Goal: Communication & Community: Ask a question

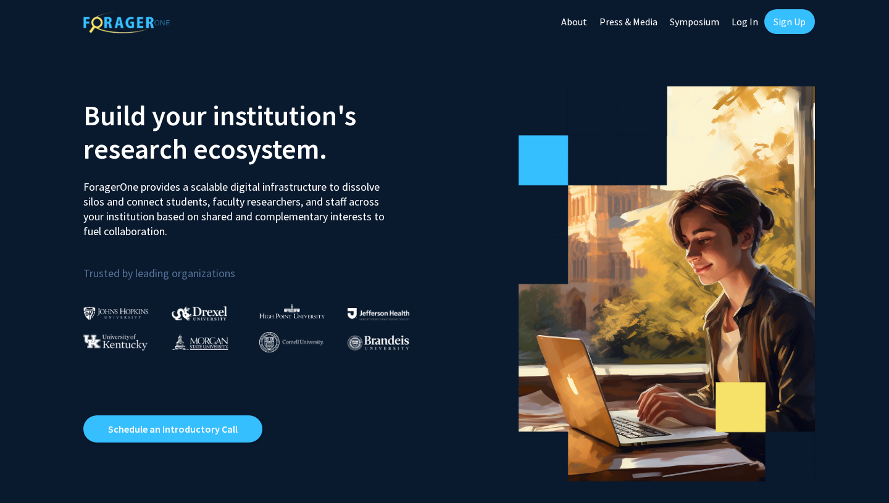
click at [801, 17] on link "Sign Up" at bounding box center [789, 21] width 51 height 25
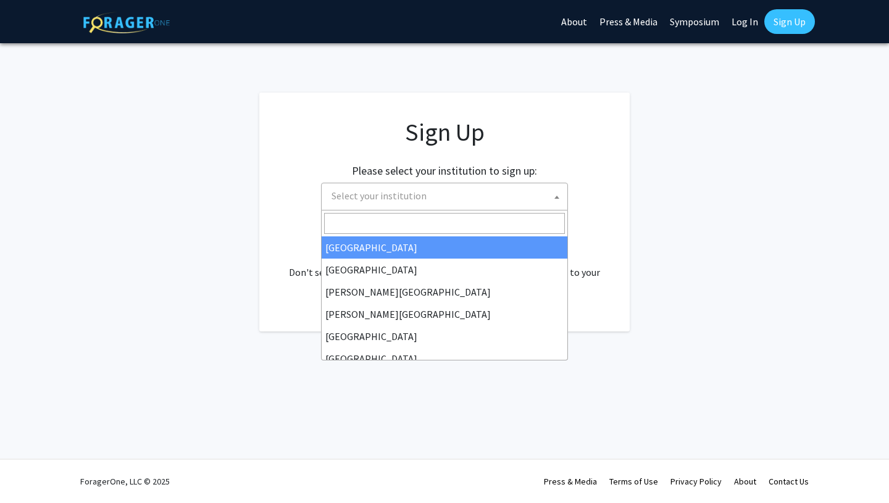
click at [379, 199] on span "Select your institution" at bounding box center [379, 196] width 95 height 12
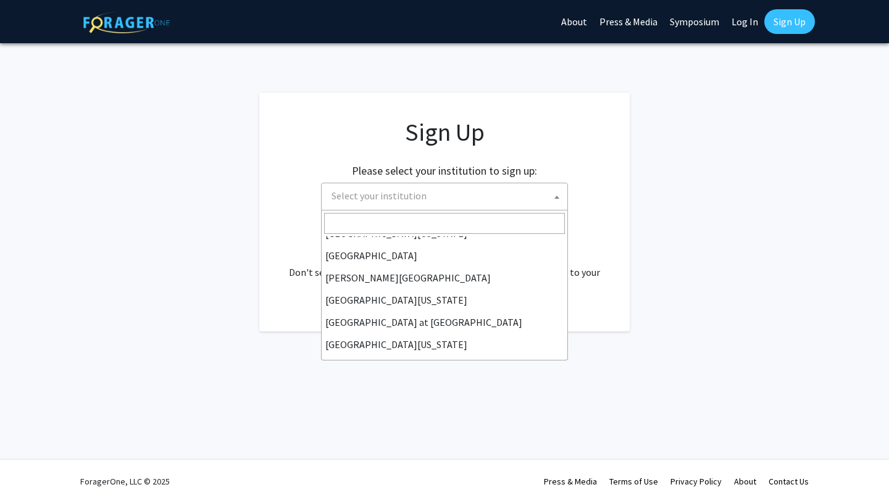
scroll to position [432, 0]
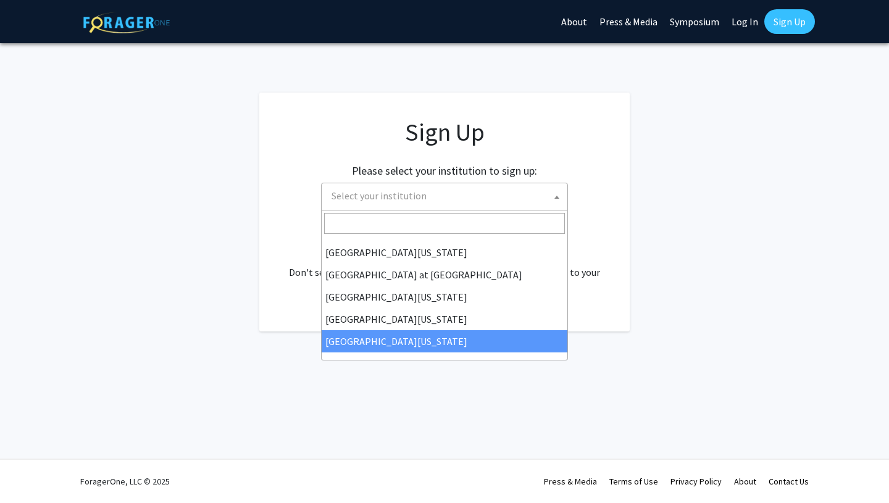
select select "33"
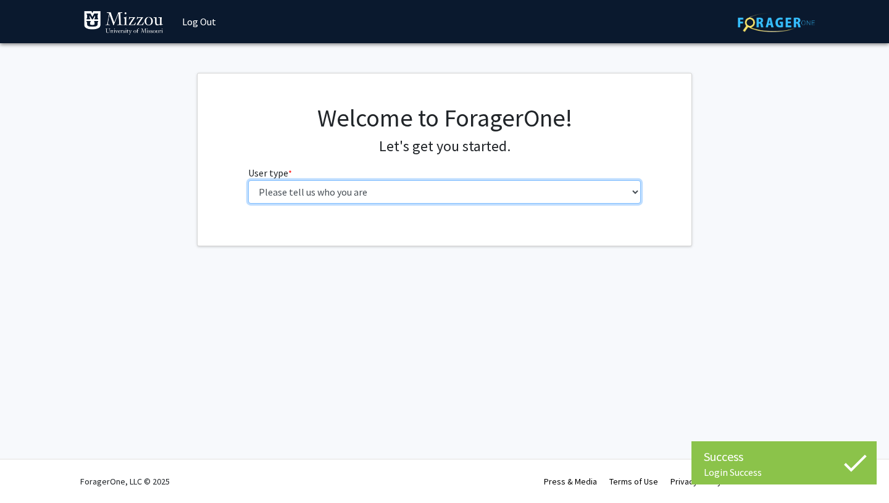
click at [464, 188] on select "Please tell us who you are Undergraduate Student Master's Student Doctoral Cand…" at bounding box center [444, 191] width 393 height 23
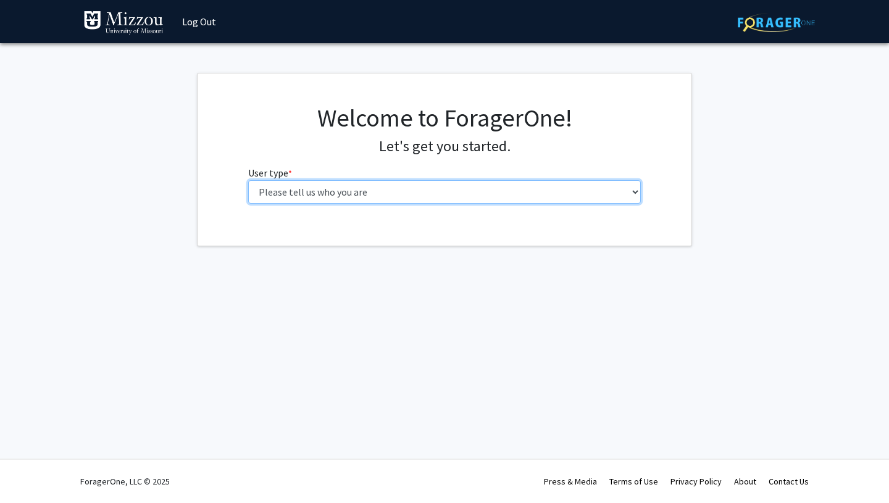
select select "1: undergrad"
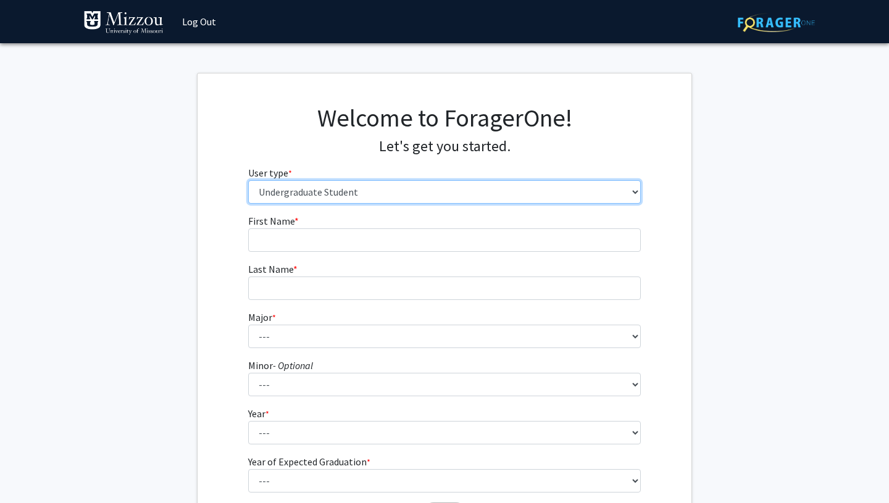
scroll to position [43, 0]
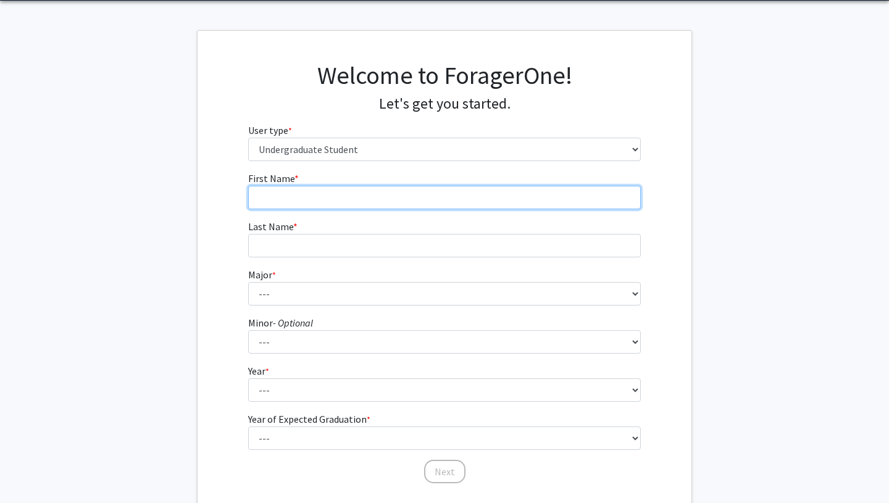
click at [393, 201] on input "First Name * required" at bounding box center [444, 197] width 393 height 23
type input "Lydia"
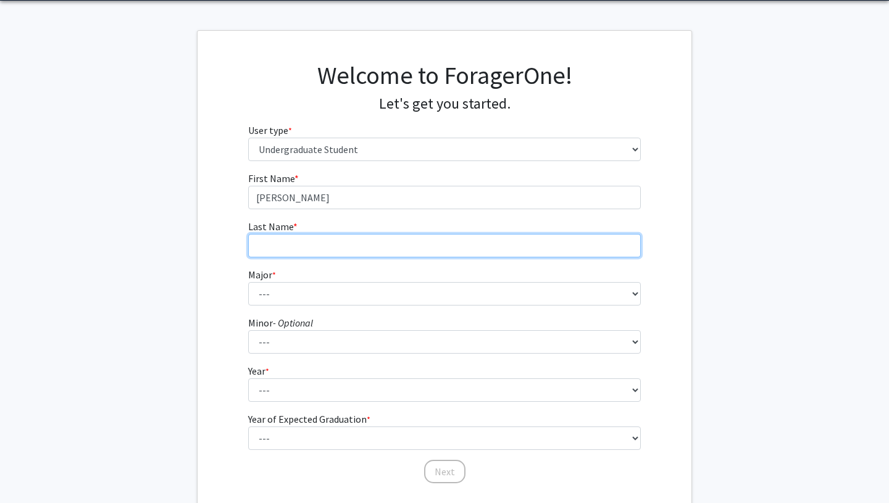
click at [268, 243] on input "Last Name * required" at bounding box center [444, 245] width 393 height 23
type input "Tester"
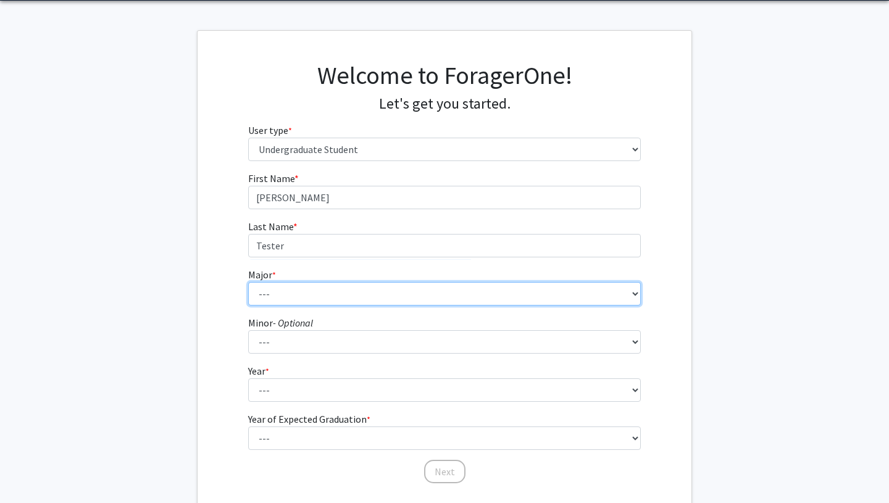
click at [264, 288] on select "--- Agribusiness Management Agricultural Education Agricultural Education: Comm…" at bounding box center [444, 293] width 393 height 23
select select "135: 2628"
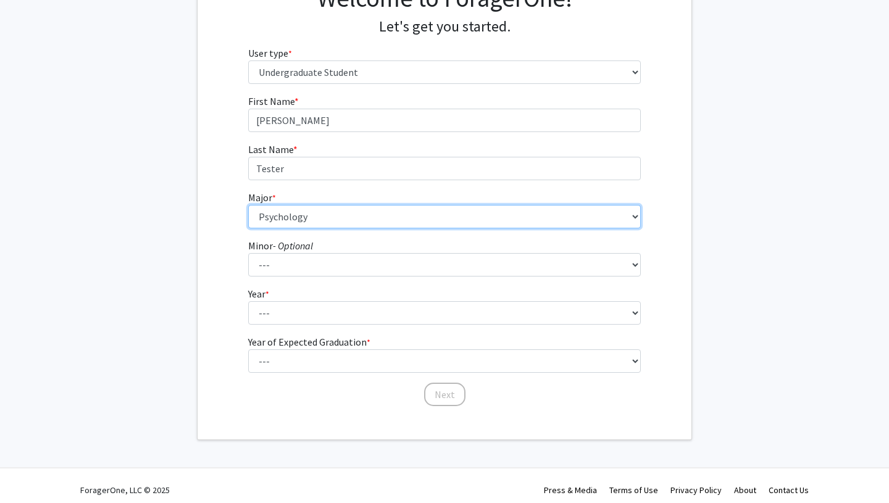
scroll to position [128, 0]
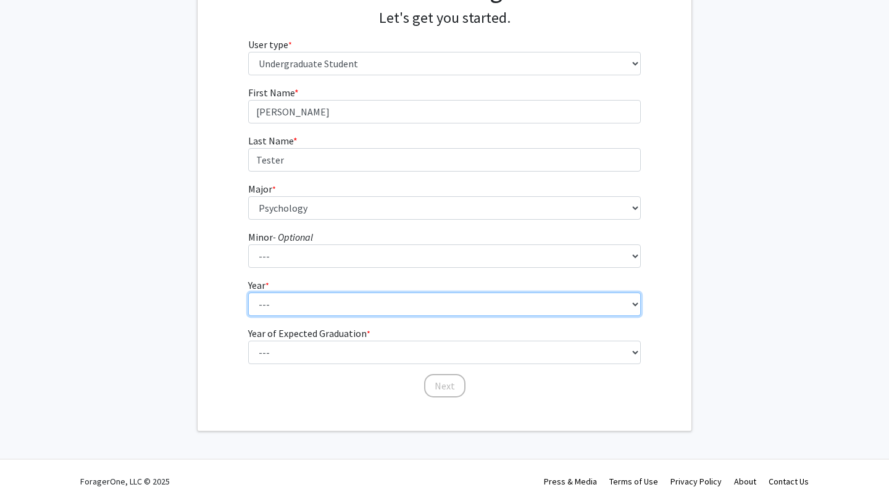
click at [329, 301] on select "--- First-year Sophomore Junior Senior Postbaccalaureate Certificate" at bounding box center [444, 304] width 393 height 23
select select "2: sophomore"
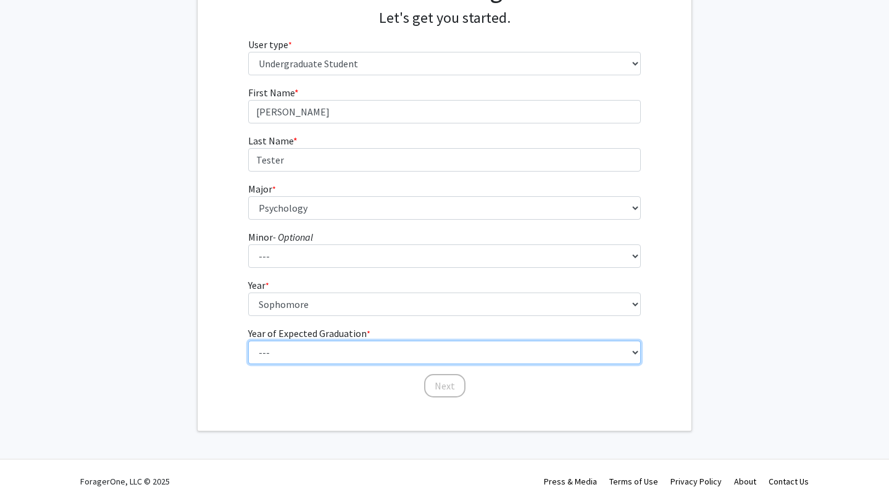
click at [317, 350] on select "--- 2025 2026 2027 2028 2029 2030 2031 2032 2033 2034" at bounding box center [444, 352] width 393 height 23
select select "4: 2028"
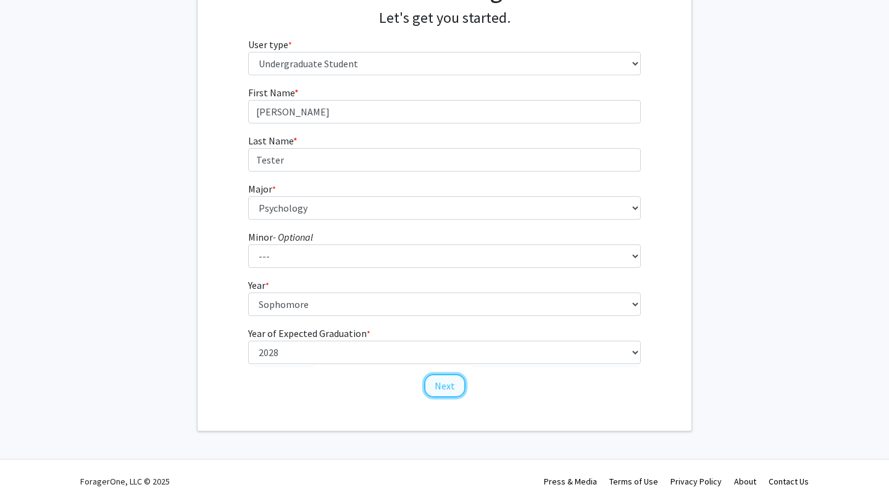
click at [443, 392] on button "Next" at bounding box center [444, 385] width 41 height 23
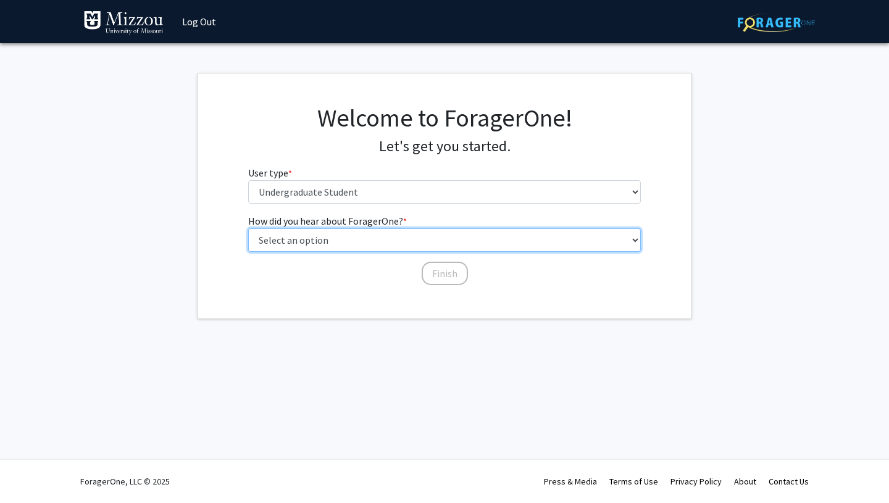
click at [407, 236] on select "Select an option Peer/student recommendation Faculty/staff recommendation Unive…" at bounding box center [444, 239] width 393 height 23
select select "2: faculty_recommendation"
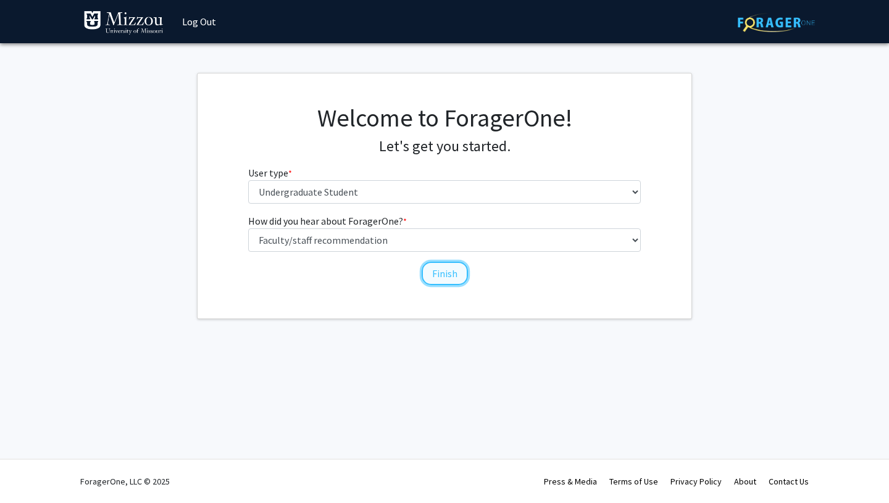
click at [446, 277] on button "Finish" at bounding box center [445, 273] width 46 height 23
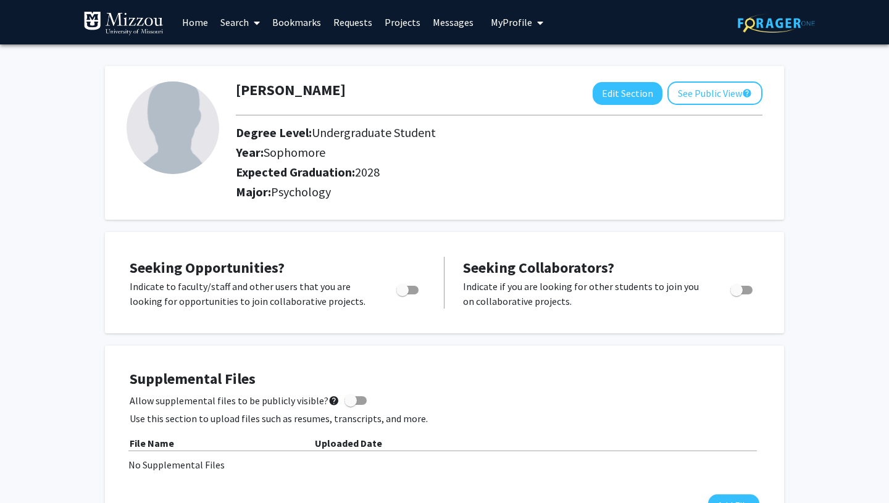
click at [242, 18] on link "Search" at bounding box center [240, 22] width 52 height 43
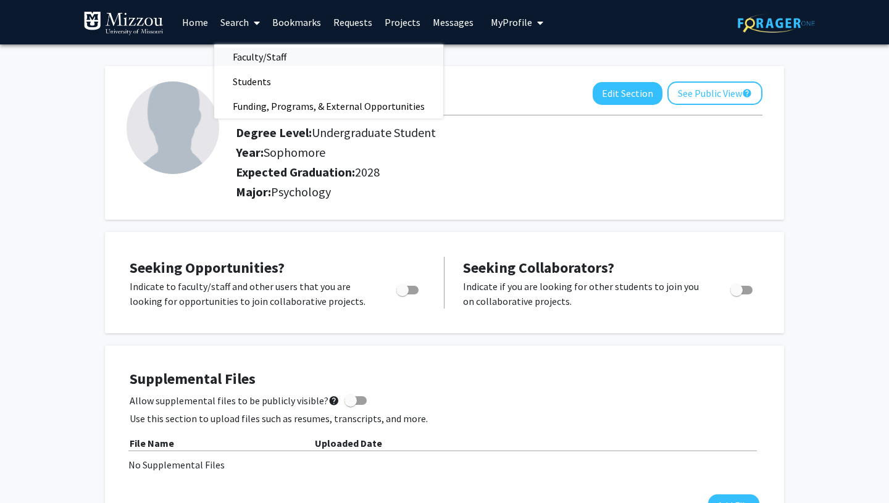
click at [265, 57] on span "Faculty/Staff" at bounding box center [259, 56] width 91 height 25
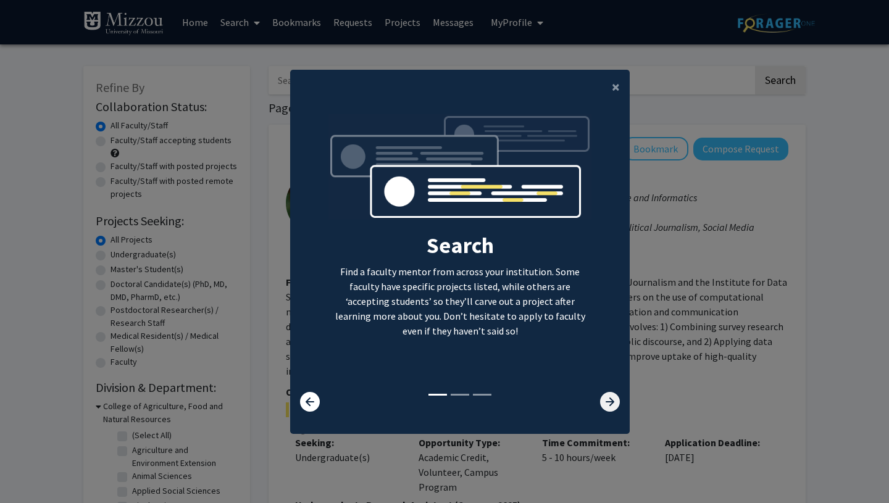
click at [619, 402] on icon at bounding box center [610, 402] width 20 height 20
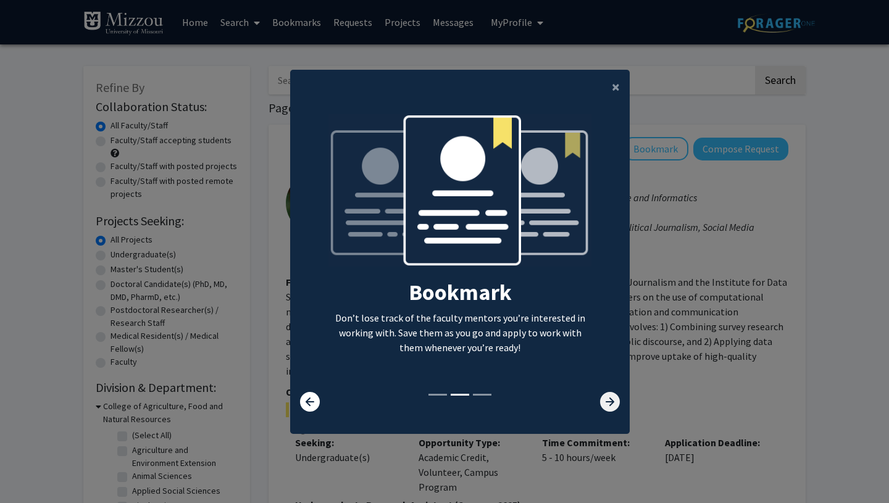
click at [619, 402] on icon at bounding box center [610, 402] width 20 height 20
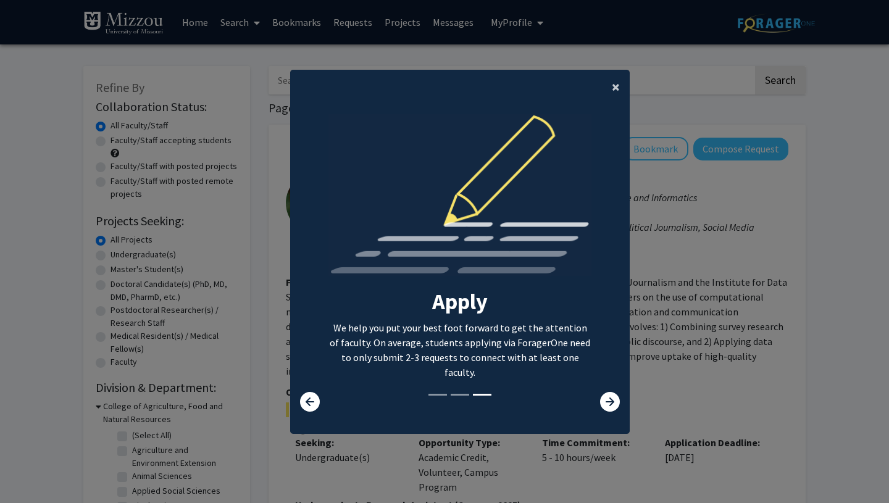
click at [615, 83] on span "×" at bounding box center [616, 86] width 8 height 19
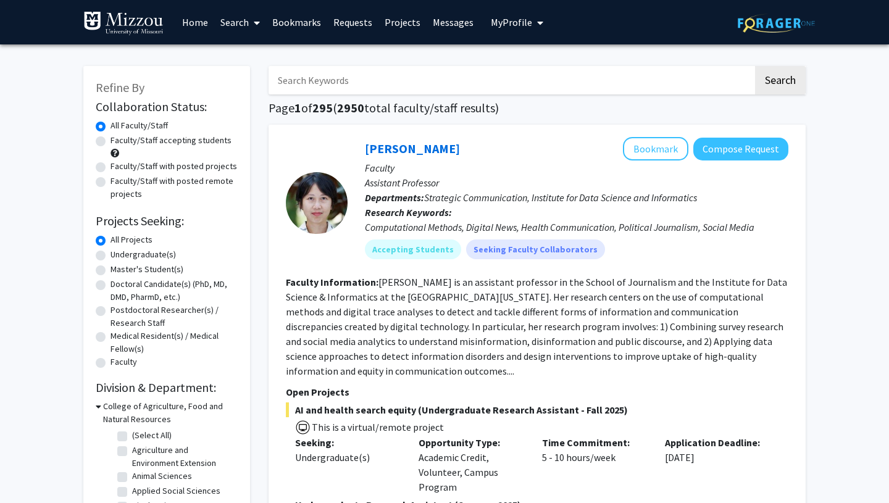
click at [461, 81] on input "Search Keywords" at bounding box center [511, 80] width 485 height 28
type input "Ellis-Kalton"
click at [755, 66] on button "Search" at bounding box center [780, 80] width 51 height 28
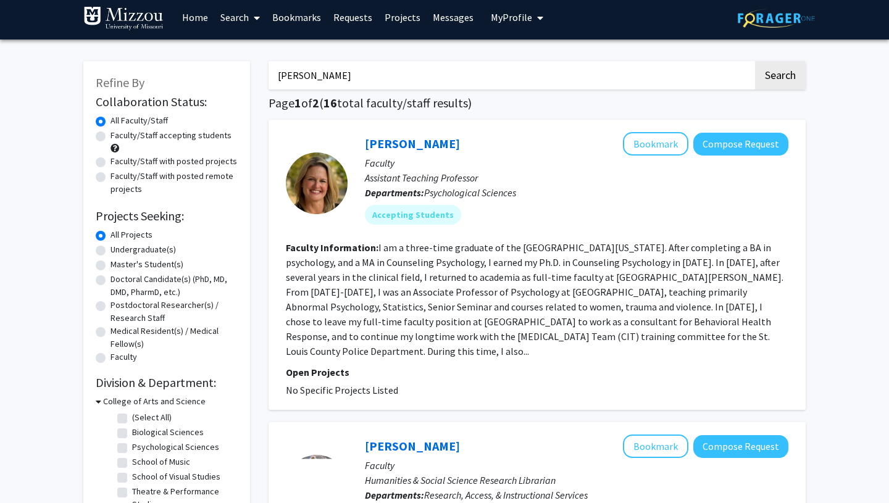
scroll to position [5, 0]
click at [408, 143] on link "Carrie Ellis-Kalton" at bounding box center [412, 143] width 95 height 15
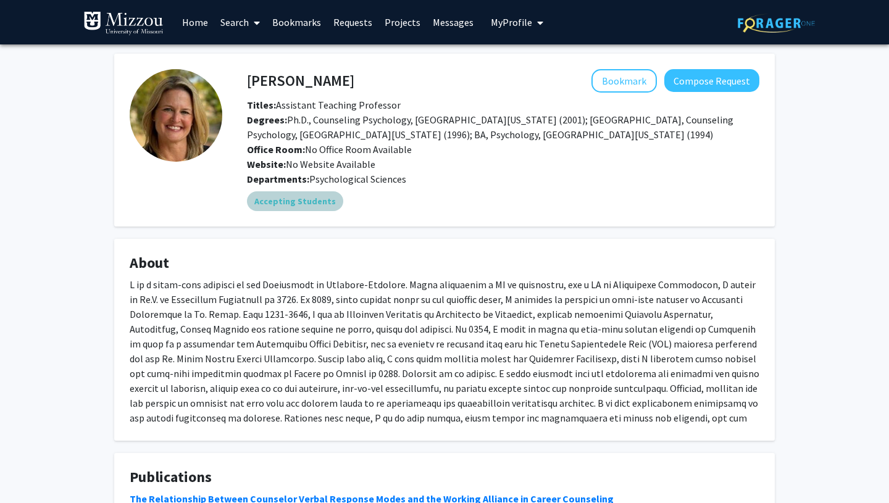
click at [317, 199] on mat-chip "Accepting Students" at bounding box center [295, 201] width 96 height 20
click at [397, 207] on div "Accepting Students" at bounding box center [503, 201] width 517 height 25
click at [701, 81] on button "Compose Request" at bounding box center [711, 80] width 95 height 23
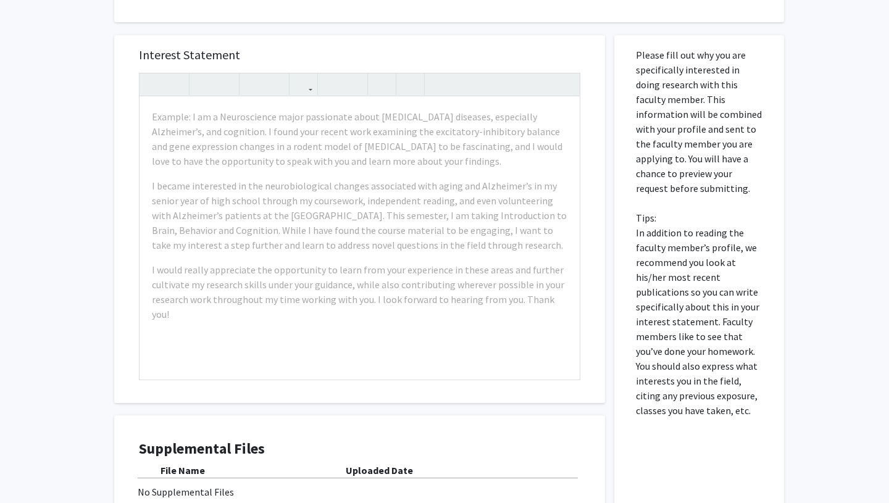
scroll to position [178, 0]
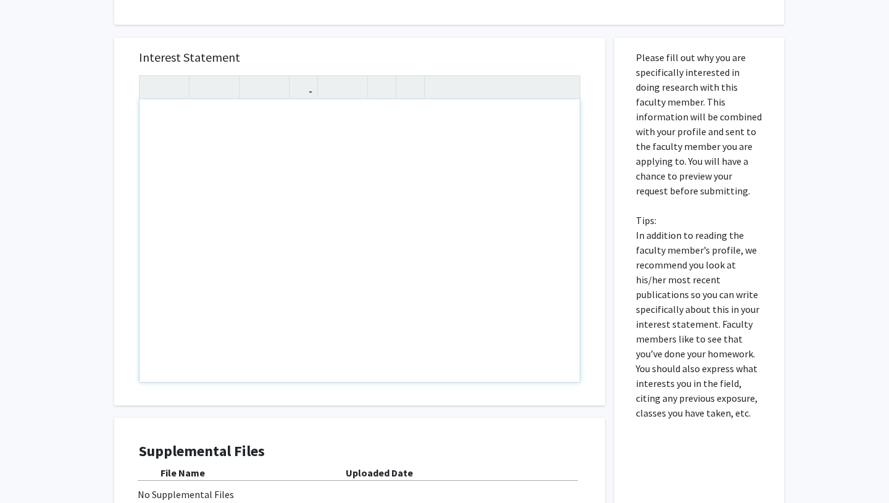
click at [416, 143] on div "Note to users with screen readers: Please press Alt+0 or Option+0 to deactivate…" at bounding box center [360, 240] width 440 height 283
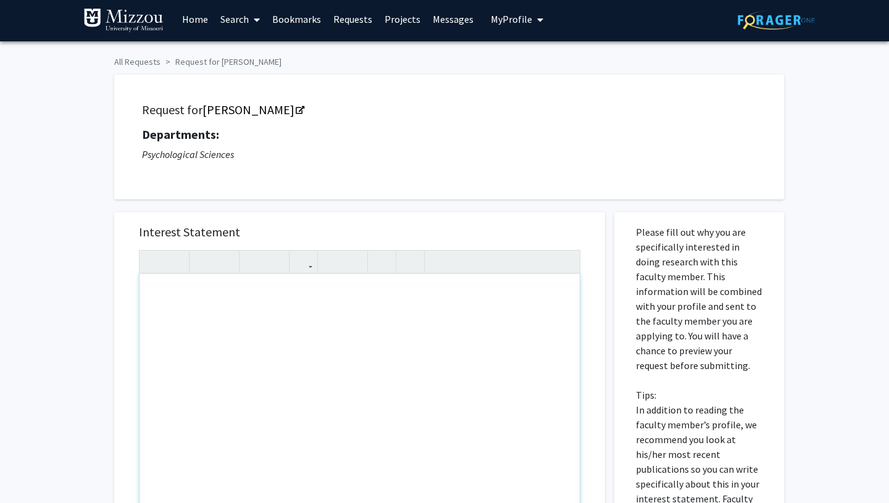
scroll to position [0, 0]
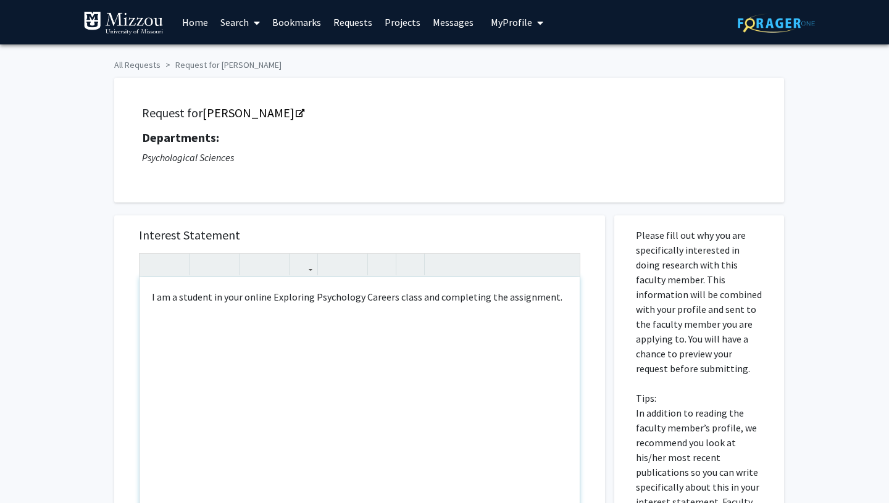
type textarea "I am a student in your online Exploring Psychology Careers class and completing…"
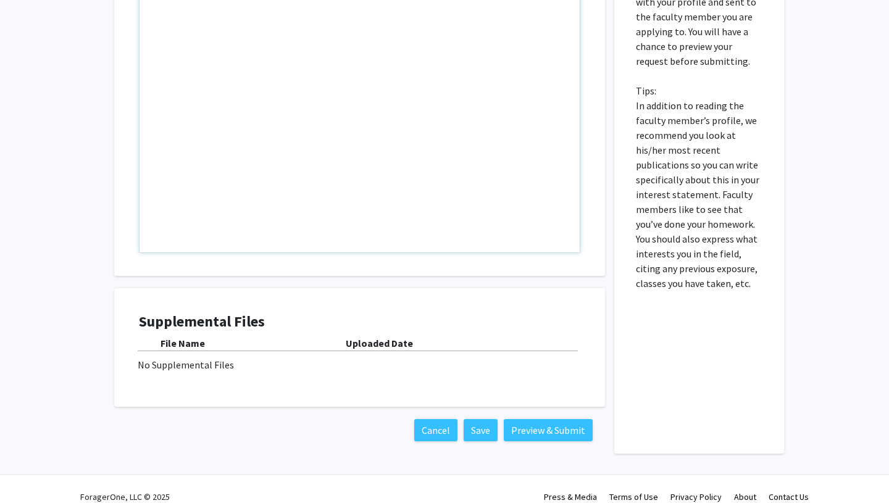
scroll to position [319, 0]
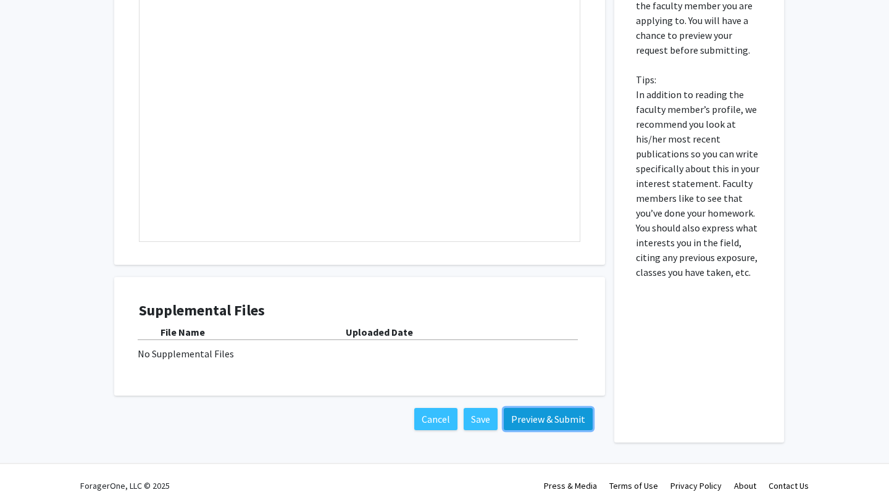
click at [547, 414] on button "Preview & Submit" at bounding box center [548, 419] width 89 height 22
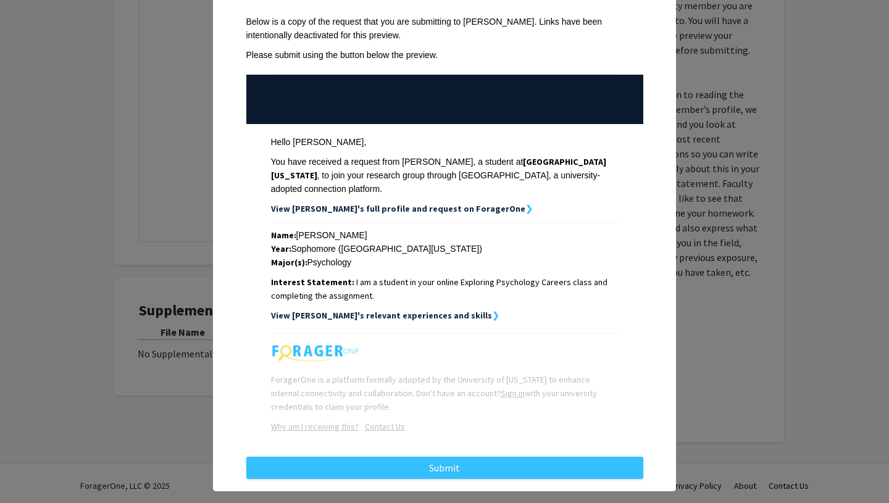
scroll to position [70, 0]
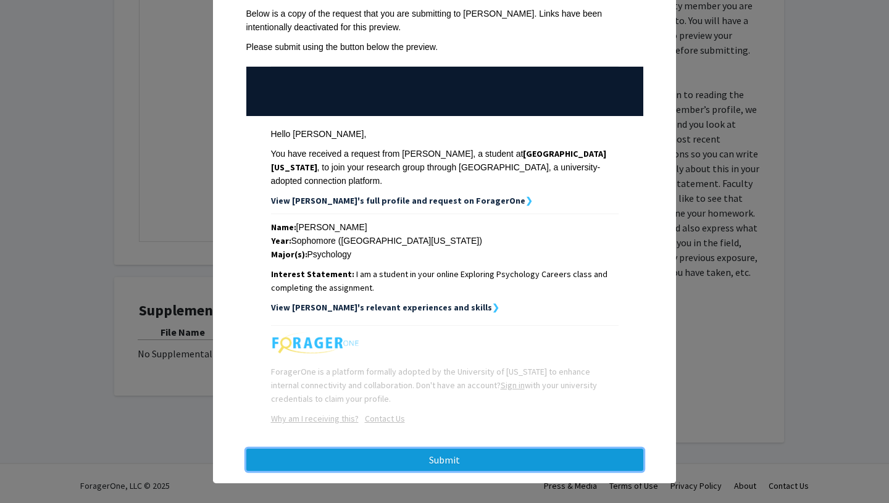
click at [498, 449] on button "Submit" at bounding box center [444, 460] width 397 height 22
